Goal: Task Accomplishment & Management: Use online tool/utility

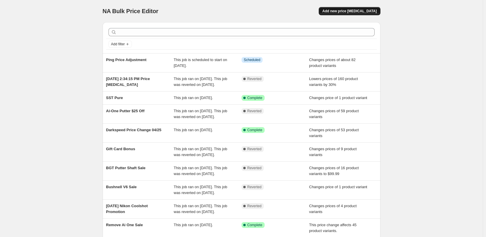
click at [374, 8] on button "Add new price [MEDICAL_DATA]" at bounding box center [349, 11] width 61 height 8
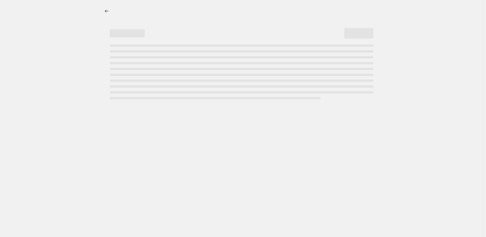
select select "percentage"
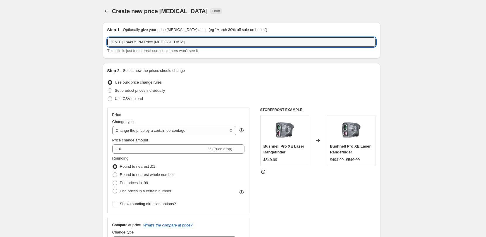
drag, startPoint x: 212, startPoint y: 46, endPoint x: 69, endPoint y: 33, distance: 144.0
type input "S"
type input "Cleveland / Srixon Increase 09/02"
click at [115, 94] on label "Set product prices individually" at bounding box center [136, 91] width 58 height 8
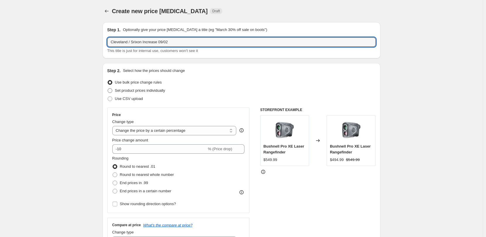
click at [108, 89] on input "Set product prices individually" at bounding box center [108, 88] width 0 height 0
radio input "true"
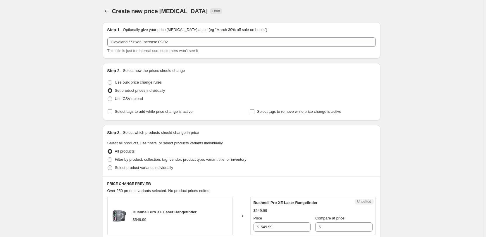
click at [117, 164] on label "Select product variants individually" at bounding box center [140, 168] width 66 height 8
click at [108, 166] on input "Select product variants individually" at bounding box center [108, 166] width 0 height 0
radio input "true"
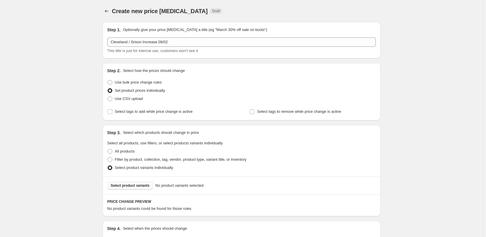
click at [129, 184] on span "Select product variants" at bounding box center [130, 185] width 39 height 5
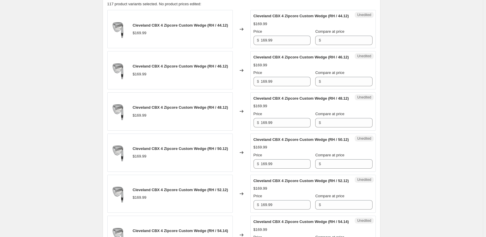
scroll to position [146, 0]
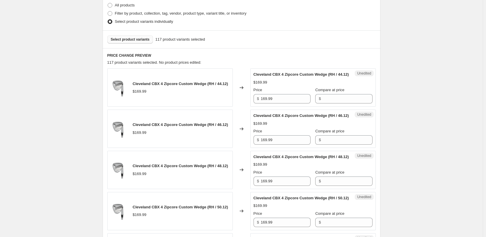
click at [125, 37] on button "Select product variants" at bounding box center [130, 39] width 46 height 8
click at [292, 16] on div "Filter by product, collection, tag, vendor, product type, variant title, or inv…" at bounding box center [241, 13] width 269 height 8
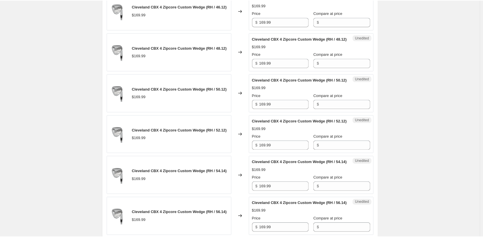
scroll to position [0, 0]
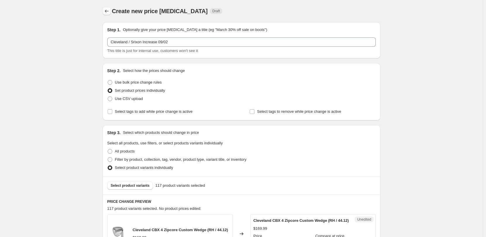
click at [108, 9] on icon "Price change jobs" at bounding box center [107, 11] width 6 height 6
